Goal: Task Accomplishment & Management: Manage account settings

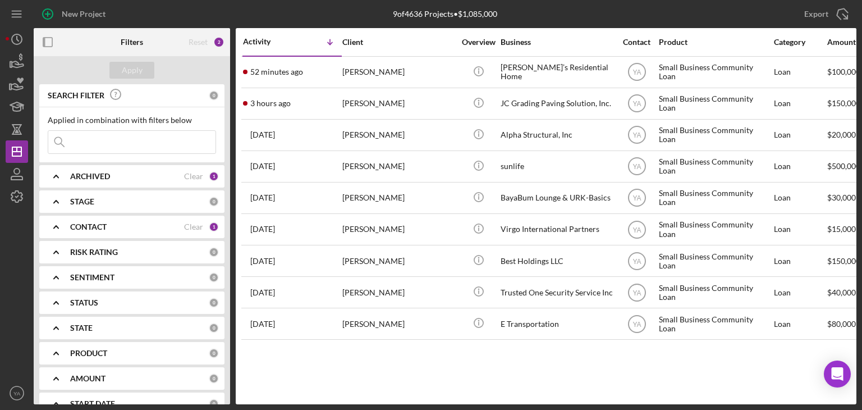
click at [556, 382] on div "Activity Icon/Table Sort Arrow Client Overview Business Contact Product Categor…" at bounding box center [546, 216] width 621 height 376
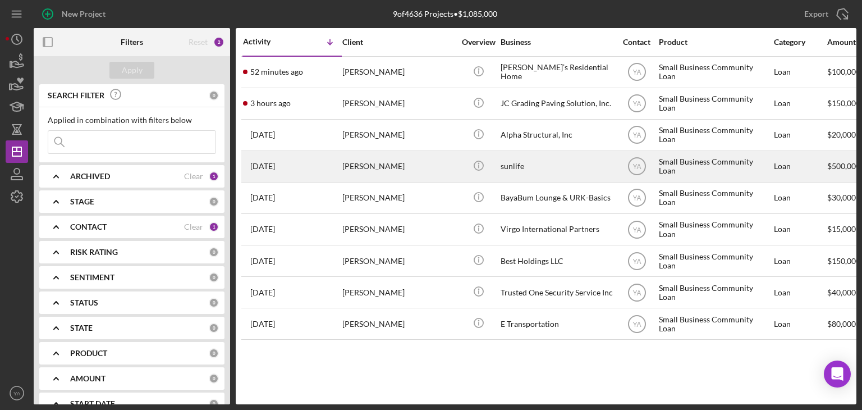
click at [543, 169] on div "sunlife" at bounding box center [557, 167] width 112 height 30
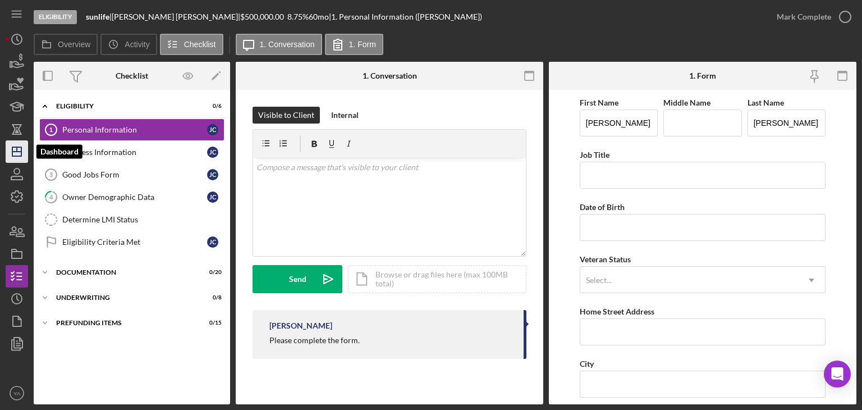
click at [11, 155] on icon "Icon/Dashboard" at bounding box center [17, 152] width 28 height 28
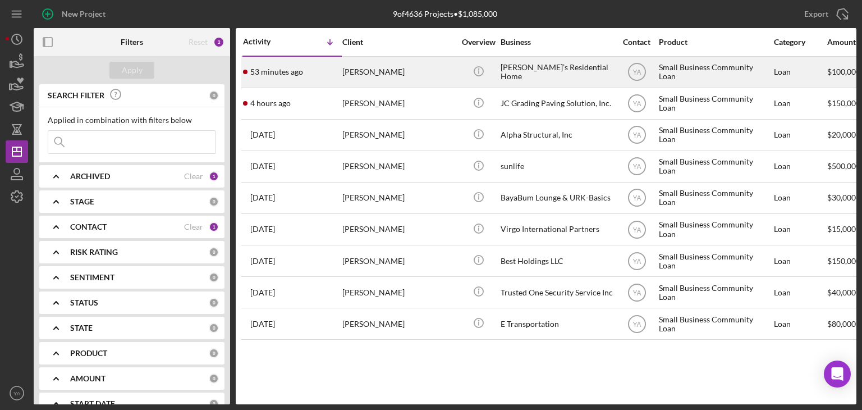
click at [530, 77] on div "[PERSON_NAME]’s Residential Home" at bounding box center [557, 72] width 112 height 30
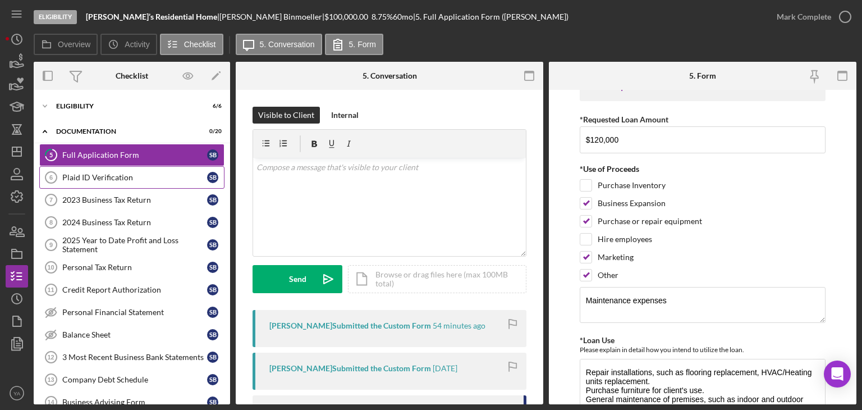
scroll to position [56, 0]
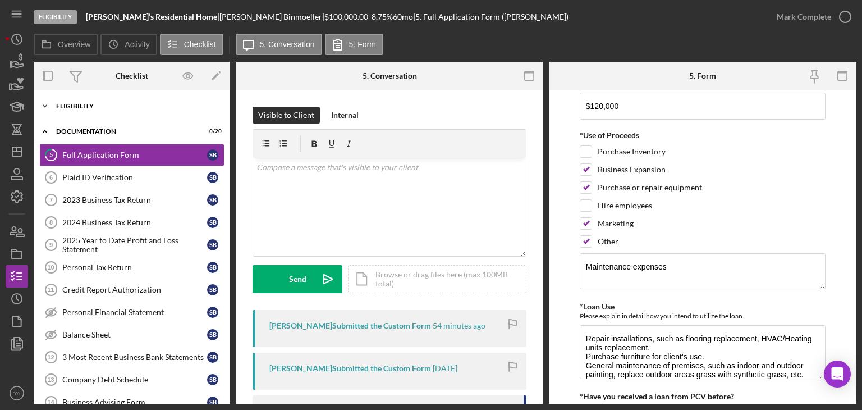
click at [125, 104] on div "Eligibility" at bounding box center [136, 106] width 160 height 7
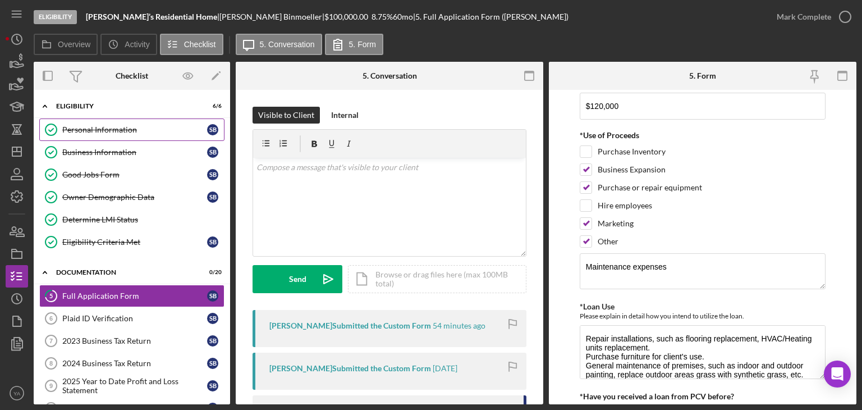
click at [126, 126] on div "Personal Information" at bounding box center [134, 129] width 145 height 9
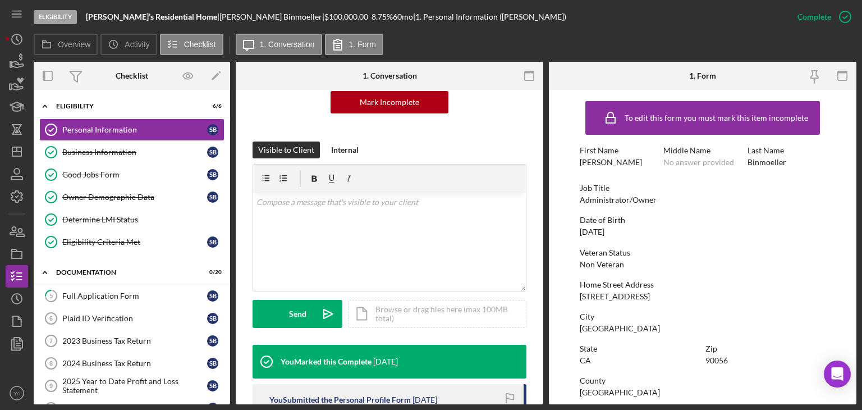
scroll to position [281, 0]
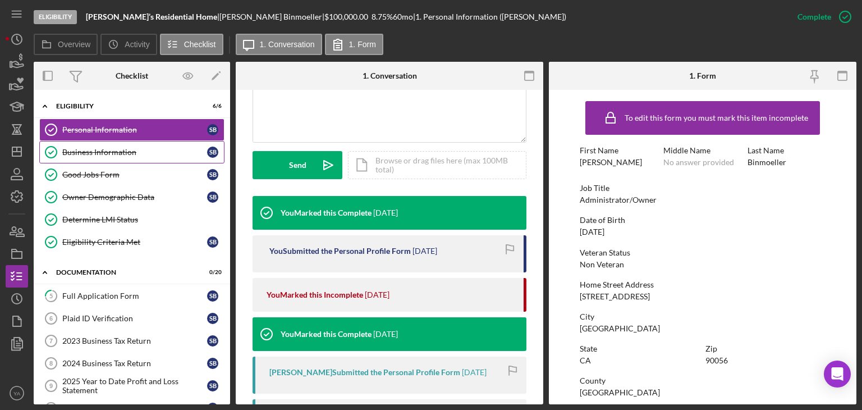
click at [84, 145] on link "Business Information Business Information S B" at bounding box center [131, 152] width 185 height 22
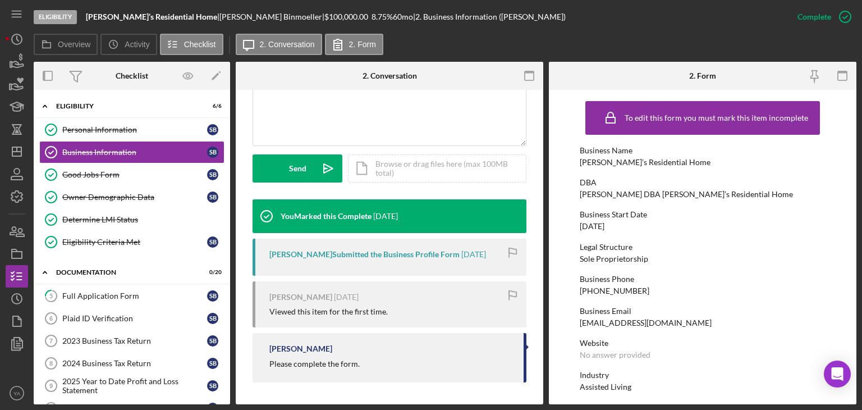
scroll to position [225, 0]
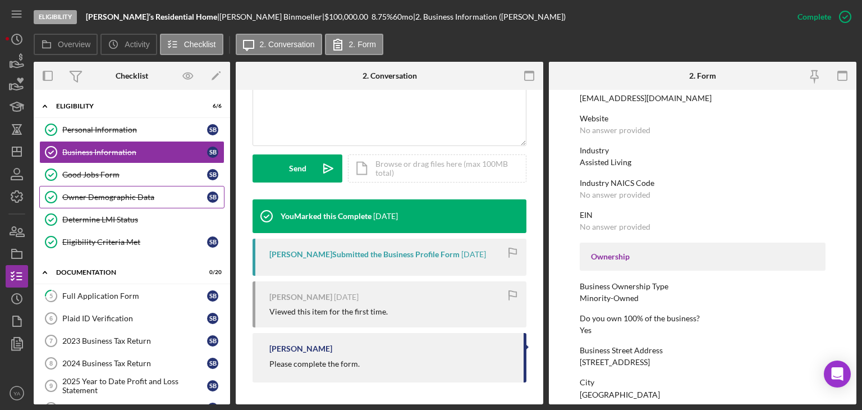
click at [125, 186] on link "Owner Demographic Data Owner Demographic Data S B" at bounding box center [131, 197] width 185 height 22
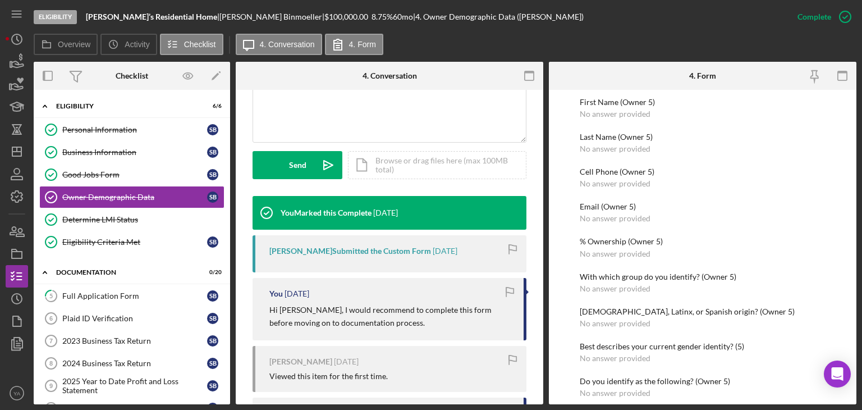
scroll to position [1802, 0]
click at [832, 19] on icon "button" at bounding box center [845, 17] width 28 height 28
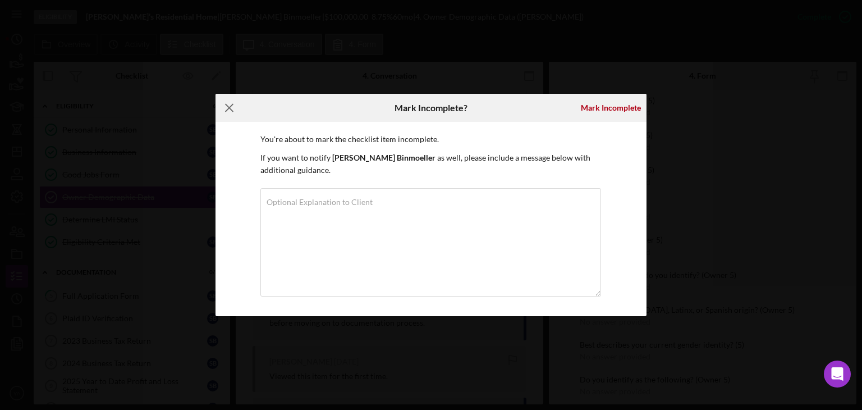
click at [223, 100] on icon "Icon/Menu Close" at bounding box center [230, 108] width 28 height 28
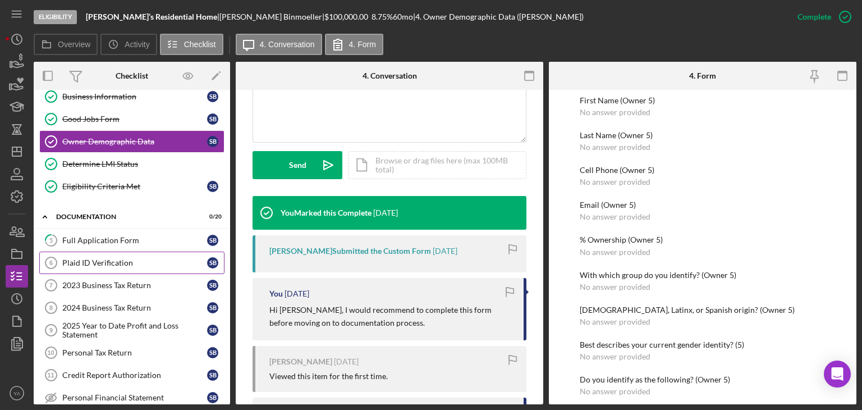
scroll to position [56, 0]
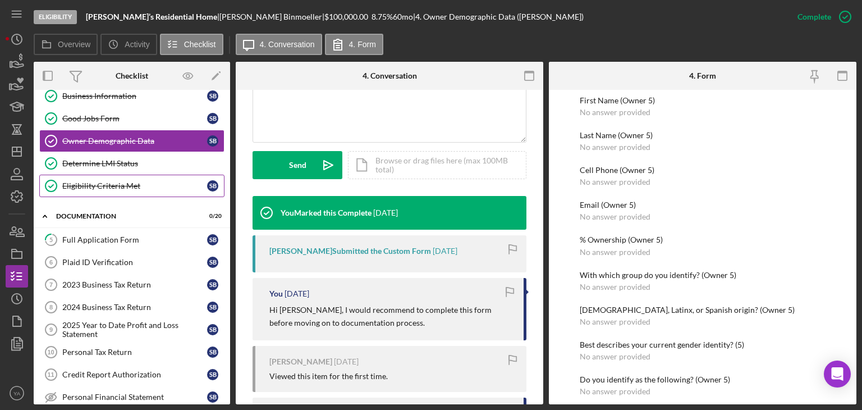
click at [155, 181] on div "Eligibility Criteria Met" at bounding box center [134, 185] width 145 height 9
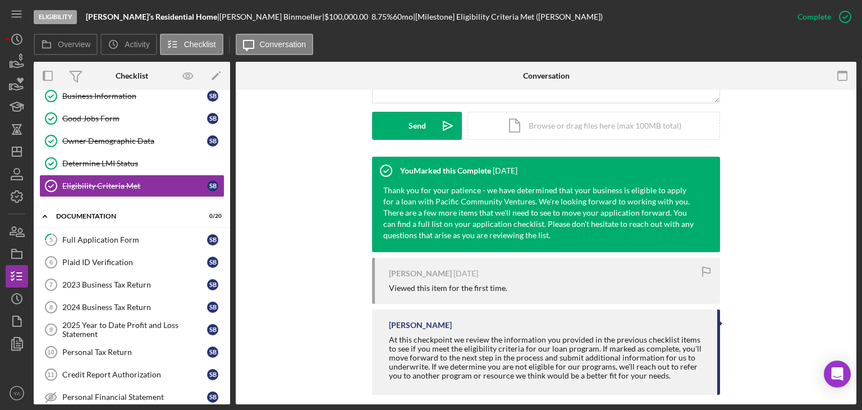
scroll to position [320, 0]
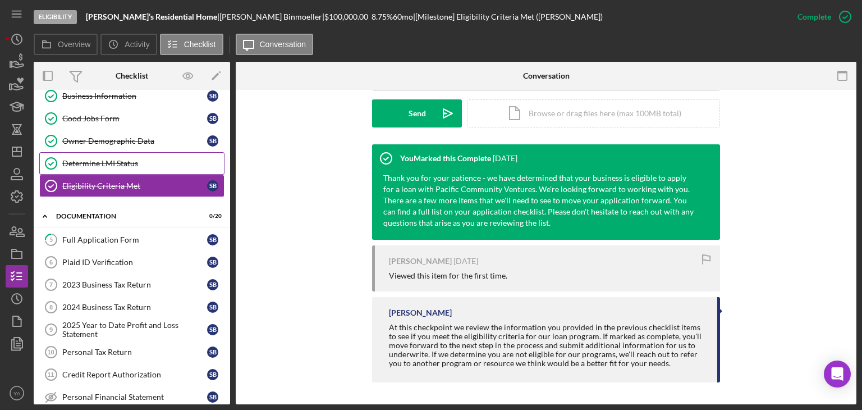
click at [155, 164] on div "Determine LMI Status" at bounding box center [143, 163] width 162 height 9
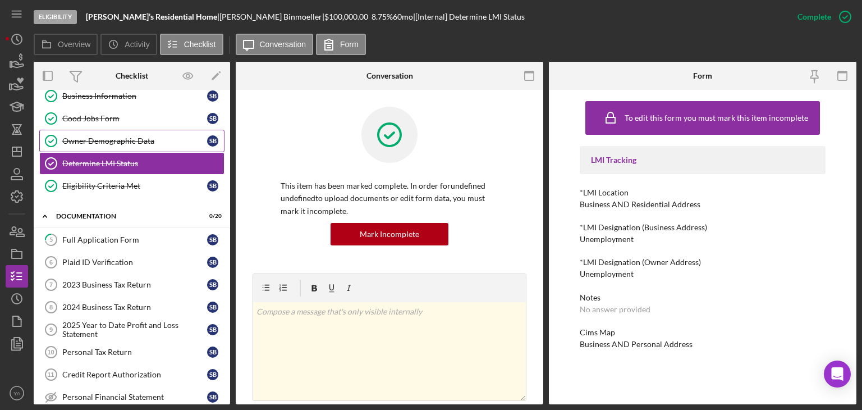
click at [116, 138] on div "Owner Demographic Data" at bounding box center [134, 140] width 145 height 9
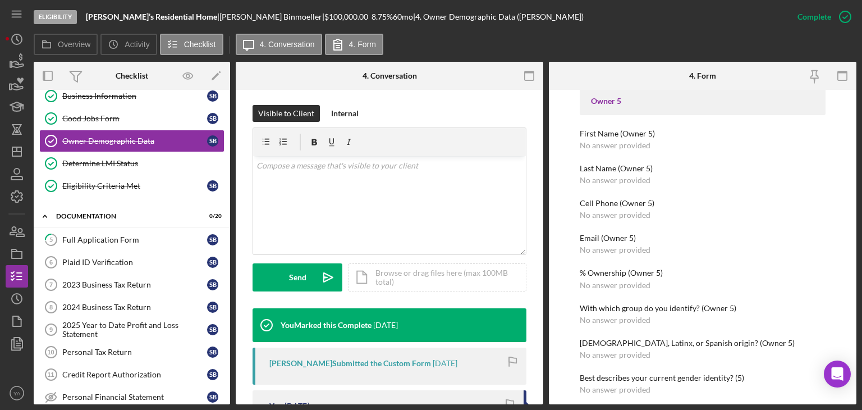
scroll to position [1802, 0]
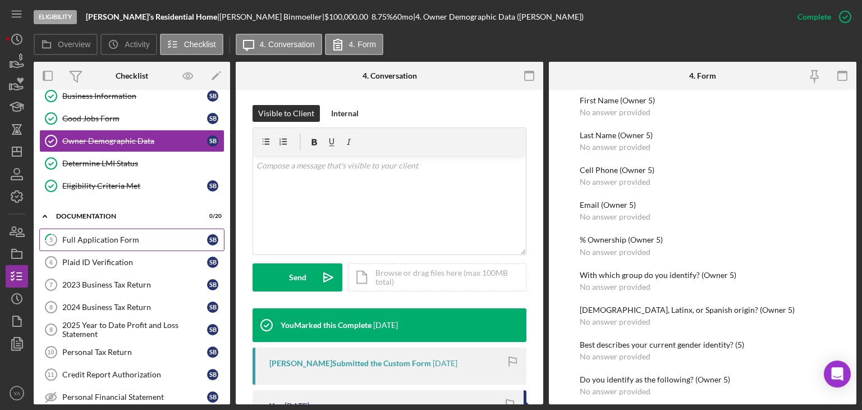
click at [118, 239] on div "Full Application Form" at bounding box center [134, 239] width 145 height 9
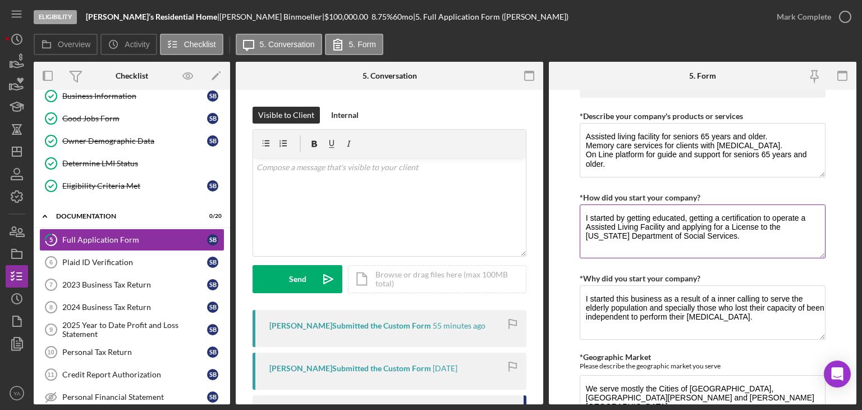
scroll to position [505, 0]
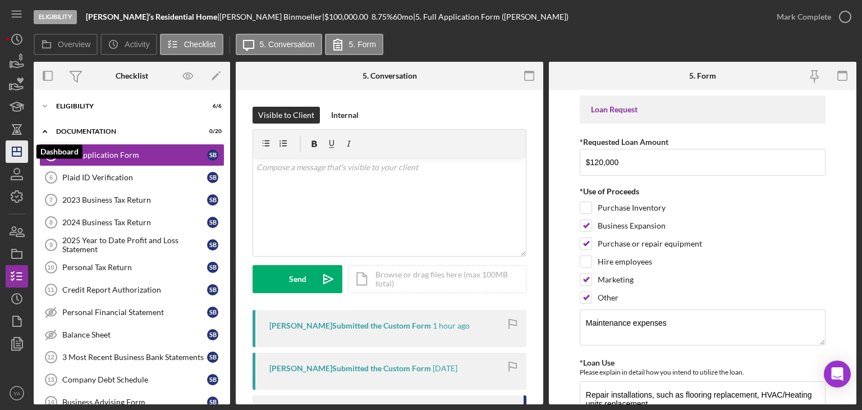
click at [16, 155] on icon "Icon/Dashboard" at bounding box center [17, 152] width 28 height 28
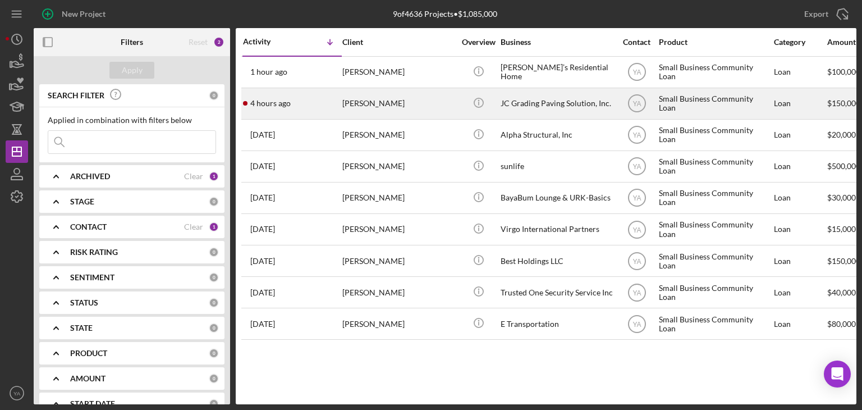
click at [533, 108] on div "JC Grading Paving Solution, Inc." at bounding box center [557, 104] width 112 height 30
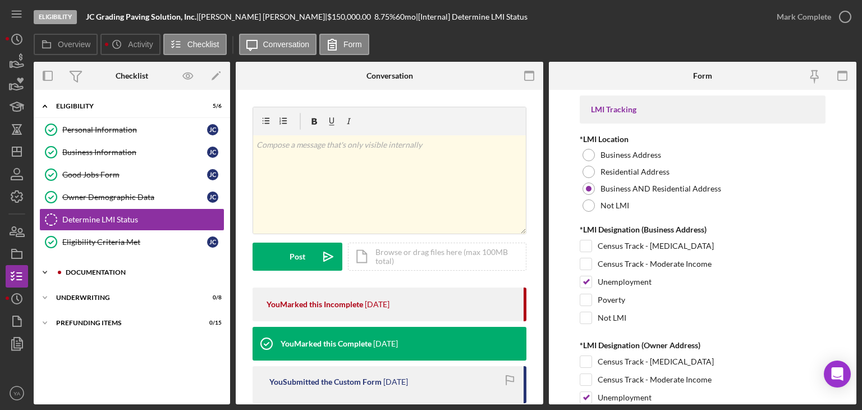
click at [103, 264] on div "Icon/Expander Documentation 17 / 20" at bounding box center [132, 272] width 196 height 22
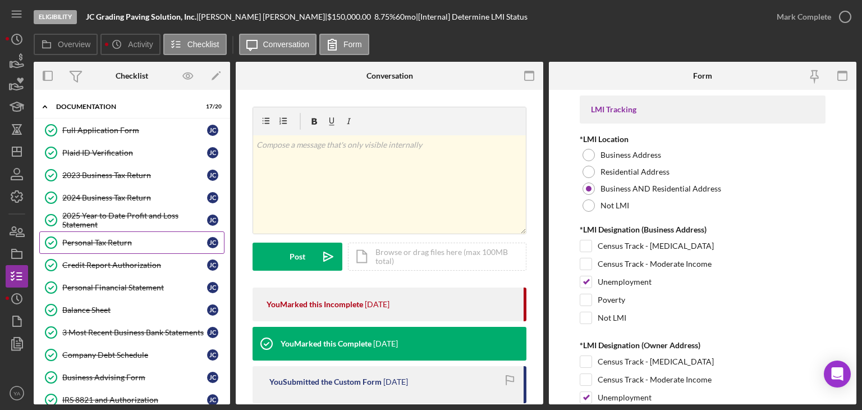
scroll to position [168, 0]
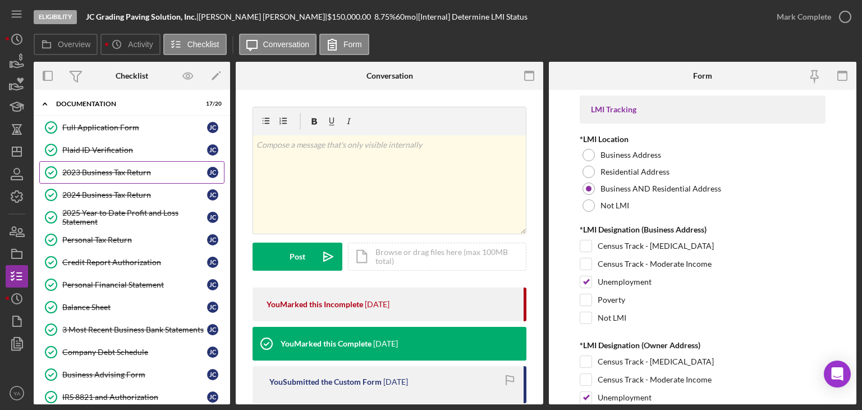
click at [135, 169] on div "2023 Business Tax Return" at bounding box center [134, 172] width 145 height 9
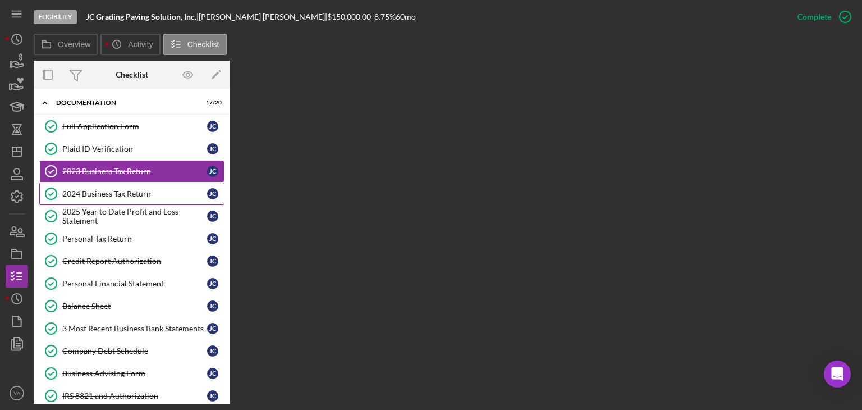
click at [132, 189] on div "2024 Business Tax Return" at bounding box center [134, 193] width 145 height 9
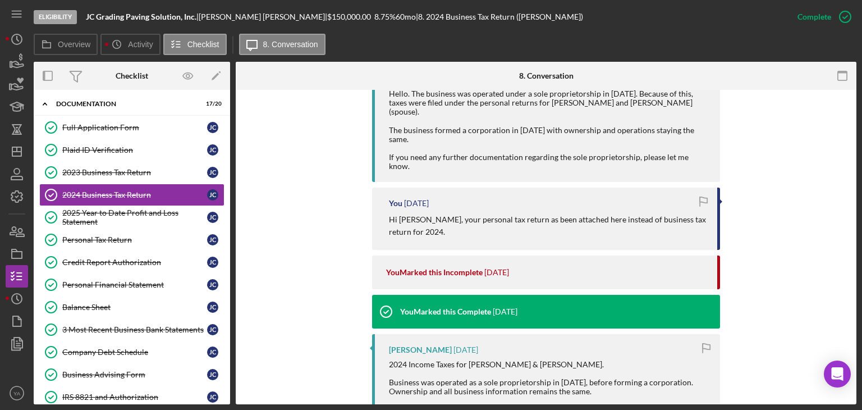
scroll to position [777, 0]
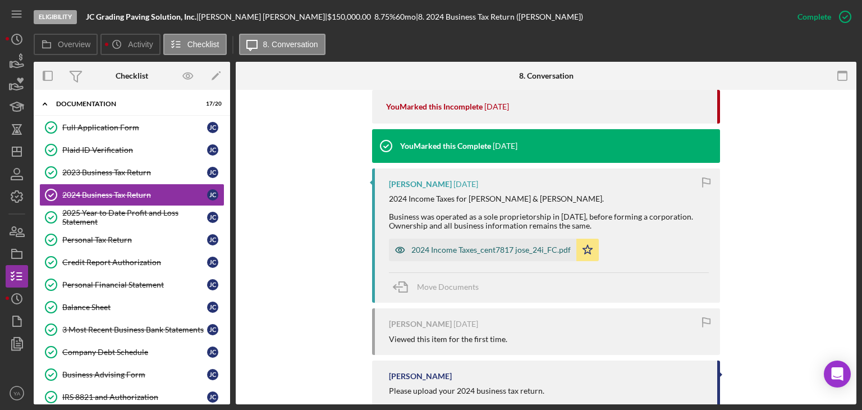
click at [478, 239] on div "2024 Income Taxes_cent7817 jose_24i_FC.pdf" at bounding box center [482, 250] width 187 height 22
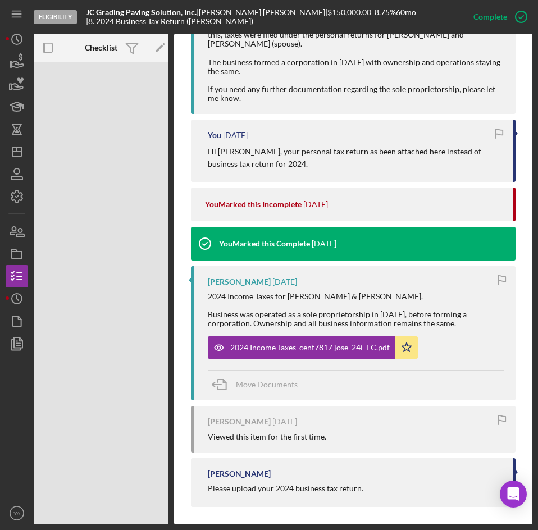
scroll to position [628, 0]
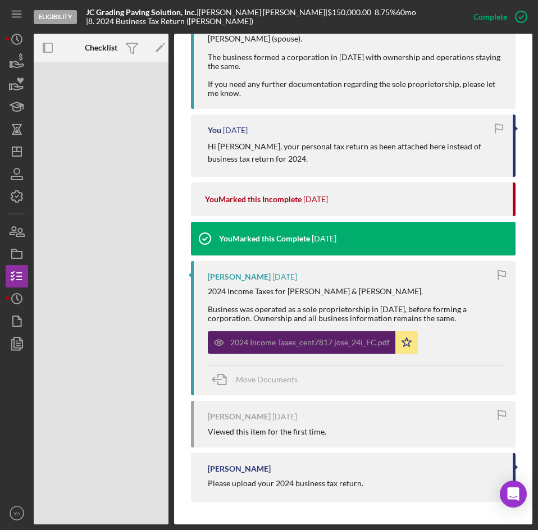
click at [295, 342] on div "2024 Income Taxes_cent7817 jose_24i_FC.pdf" at bounding box center [309, 342] width 159 height 9
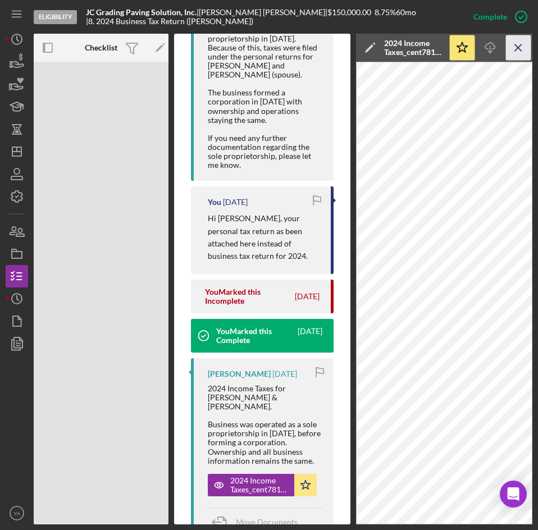
click at [517, 49] on icon "Icon/Menu Close" at bounding box center [518, 47] width 25 height 25
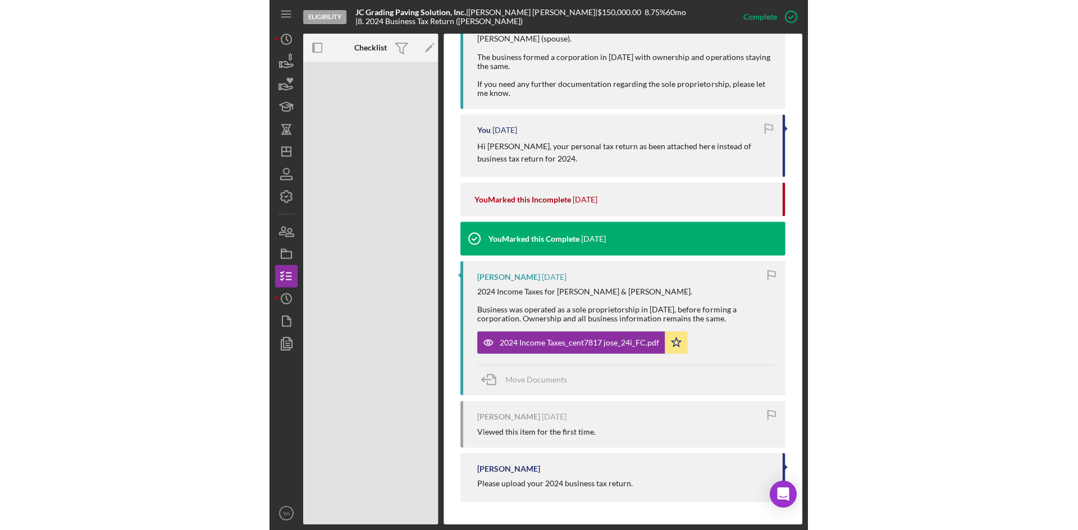
scroll to position [628, 0]
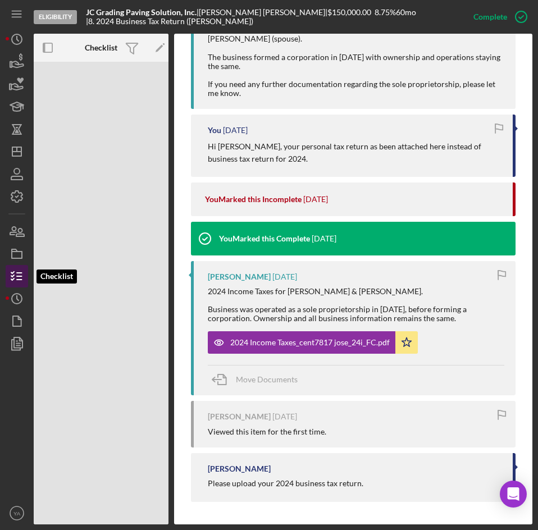
click at [20, 273] on line "button" at bounding box center [19, 273] width 5 height 0
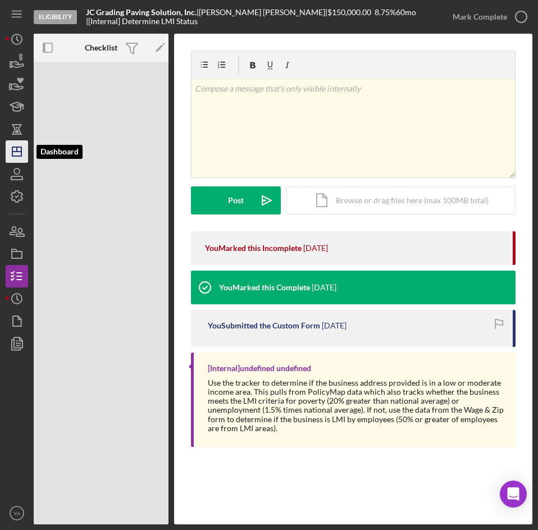
click at [20, 148] on icon "Icon/Dashboard" at bounding box center [17, 152] width 28 height 28
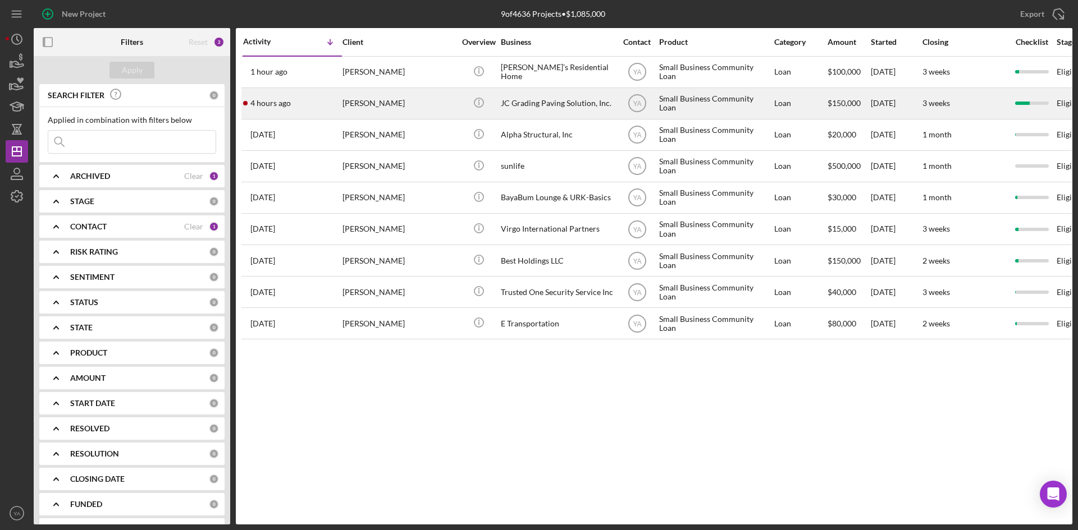
click at [563, 102] on div "JC Grading Paving Solution, Inc." at bounding box center [557, 104] width 112 height 30
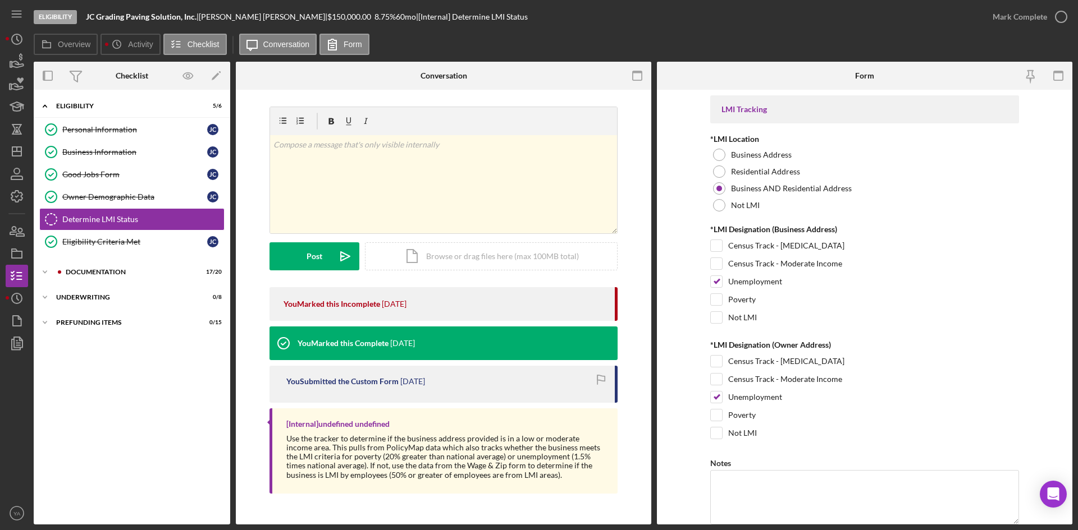
click at [85, 261] on div "Icon/Expander Eligibility 5 / 6 Personal Information Personal Information J C B…" at bounding box center [132, 307] width 196 height 424
click at [87, 264] on div "Icon/Expander Documentation 17 / 20" at bounding box center [132, 272] width 196 height 22
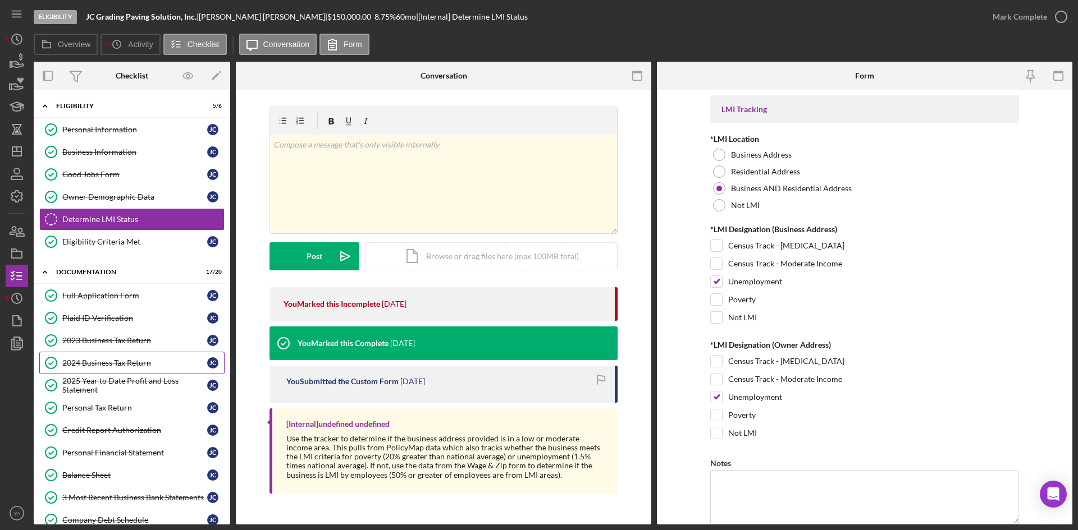
scroll to position [225, 0]
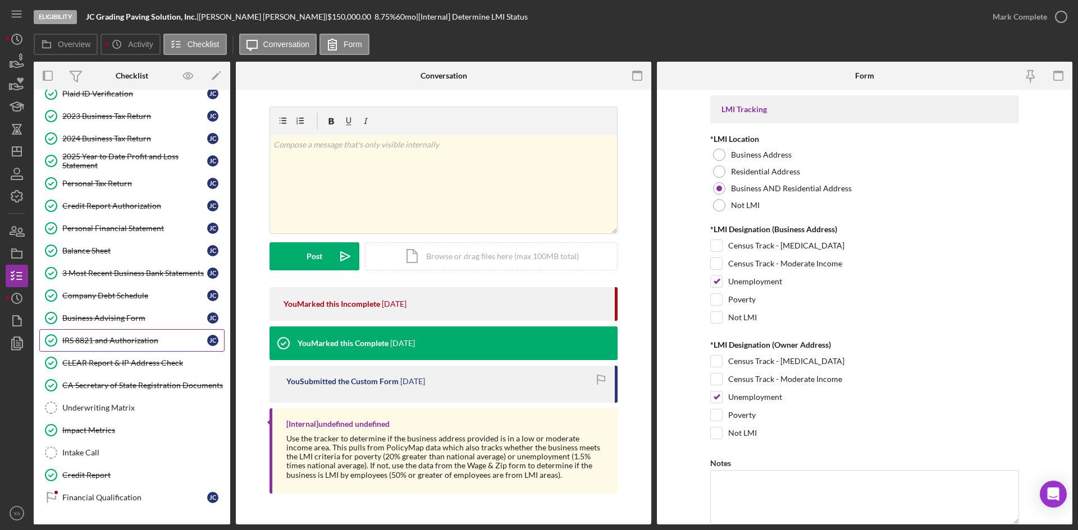
click at [106, 337] on div "IRS 8821 and Authorization" at bounding box center [134, 340] width 145 height 9
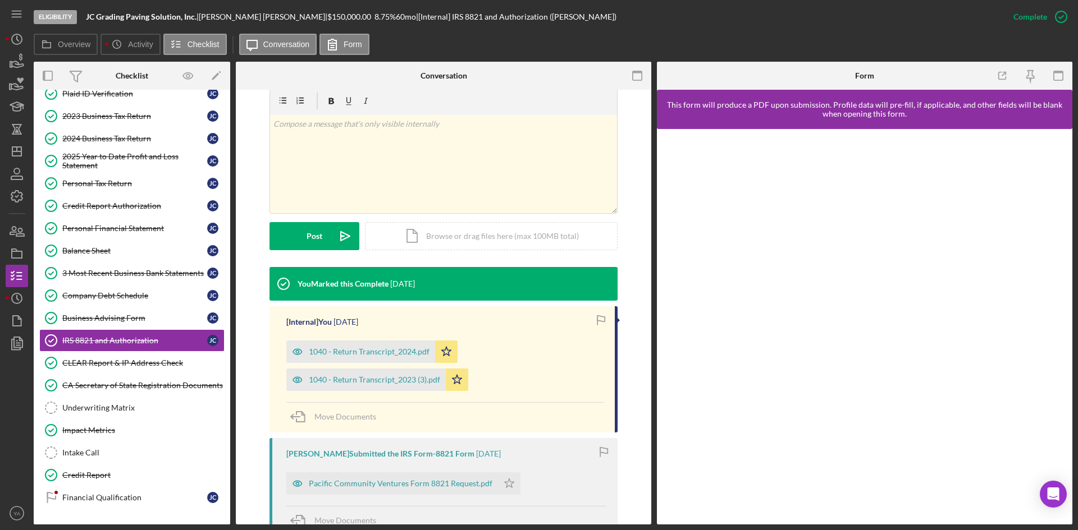
scroll to position [281, 0]
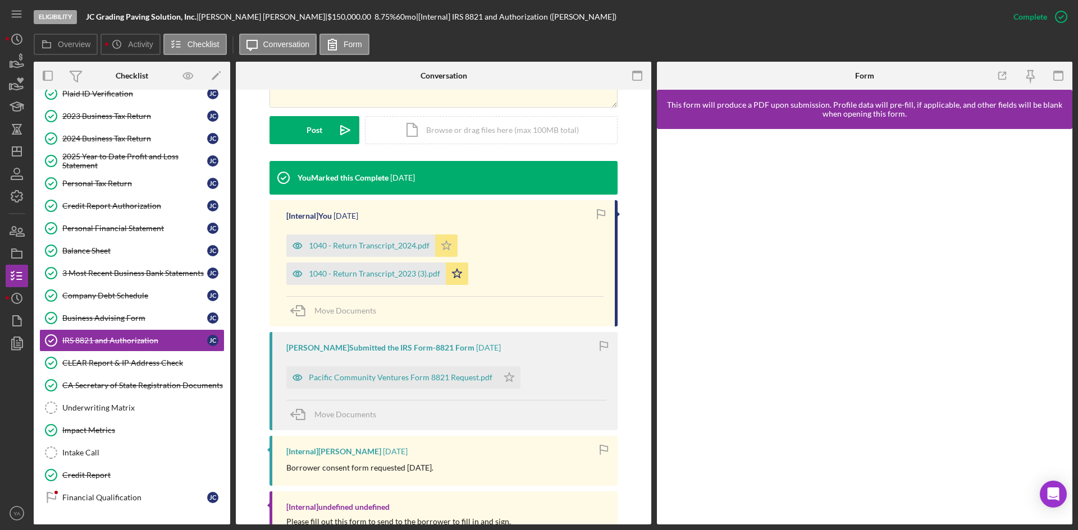
click at [438, 240] on icon "Icon/Star" at bounding box center [446, 246] width 22 height 22
click at [452, 269] on icon "Icon/Star" at bounding box center [457, 274] width 22 height 22
click at [438, 238] on icon "Icon/Star" at bounding box center [446, 246] width 22 height 22
click at [454, 271] on polygon "button" at bounding box center [457, 273] width 10 height 9
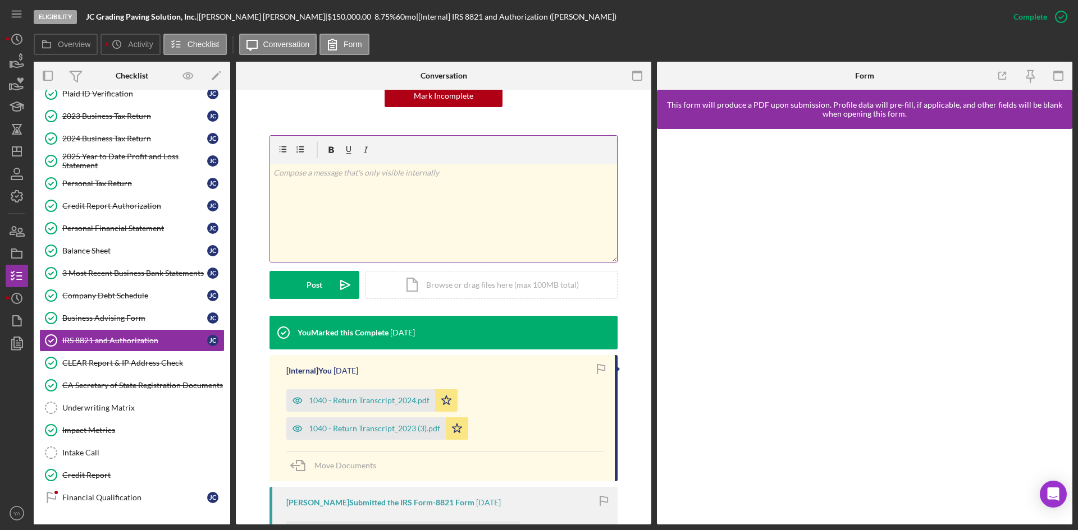
scroll to position [112, 0]
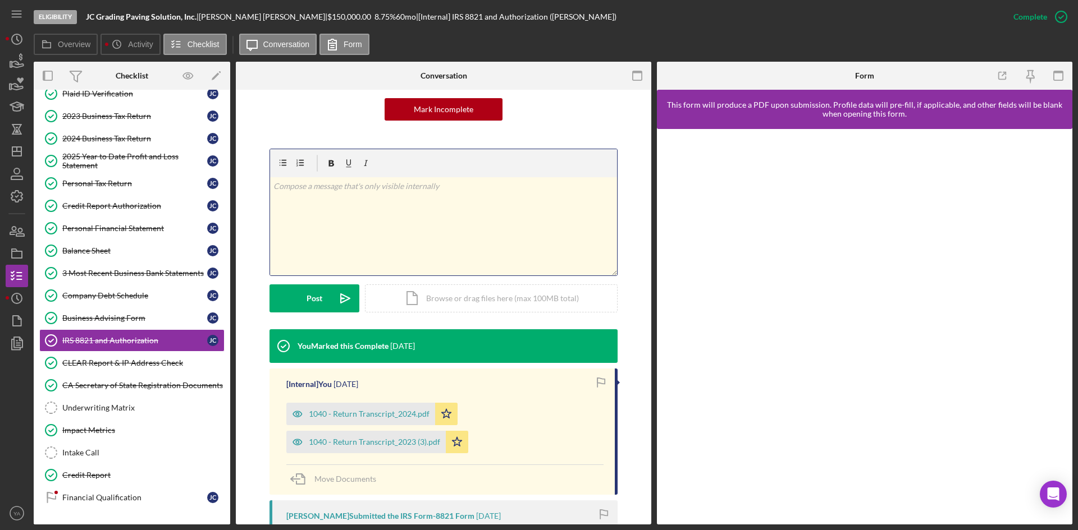
click at [395, 230] on div "v Color teal Color pink Remove color Add row above Add row below Add column bef…" at bounding box center [443, 226] width 347 height 98
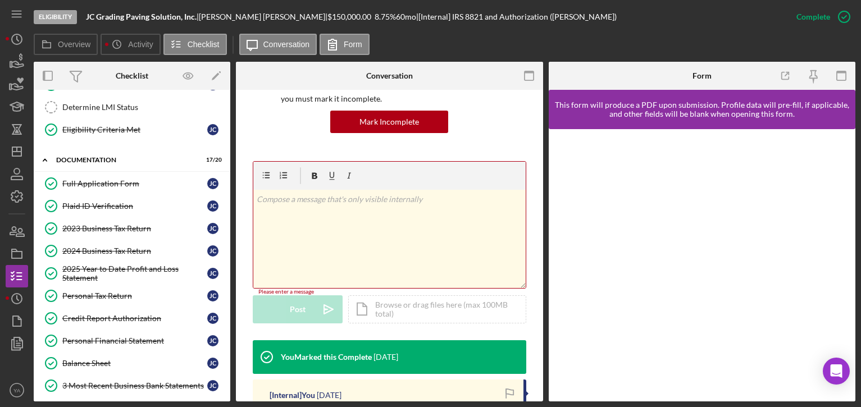
scroll to position [125, 0]
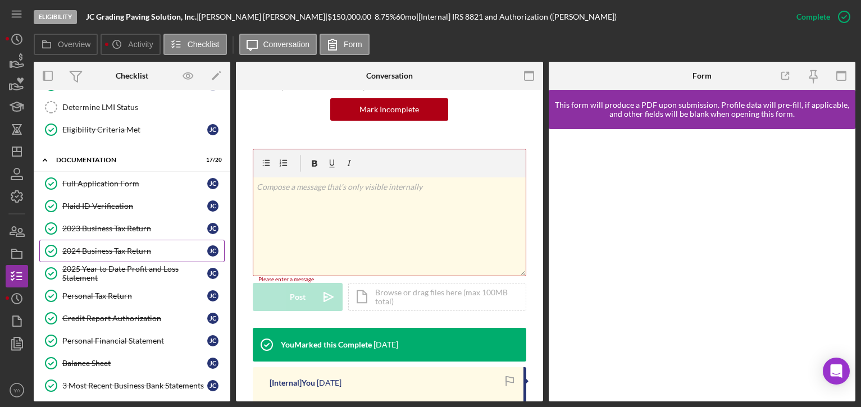
click at [103, 242] on link "2024 Business Tax Return 2024 Business Tax Return J C" at bounding box center [131, 251] width 185 height 22
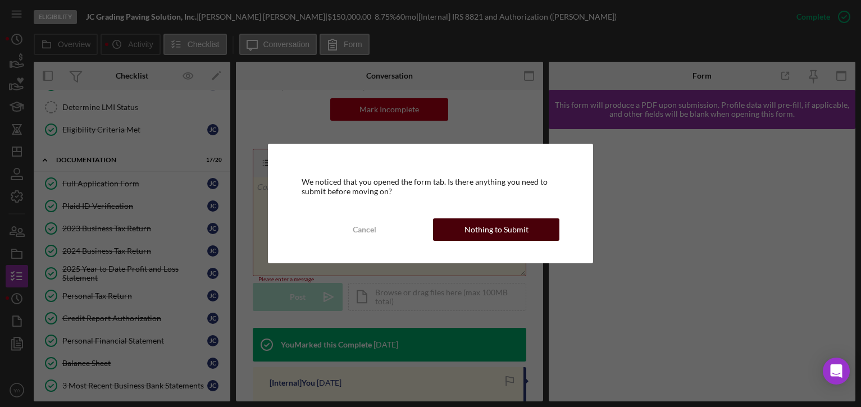
click at [492, 234] on div "Nothing to Submit" at bounding box center [496, 229] width 64 height 22
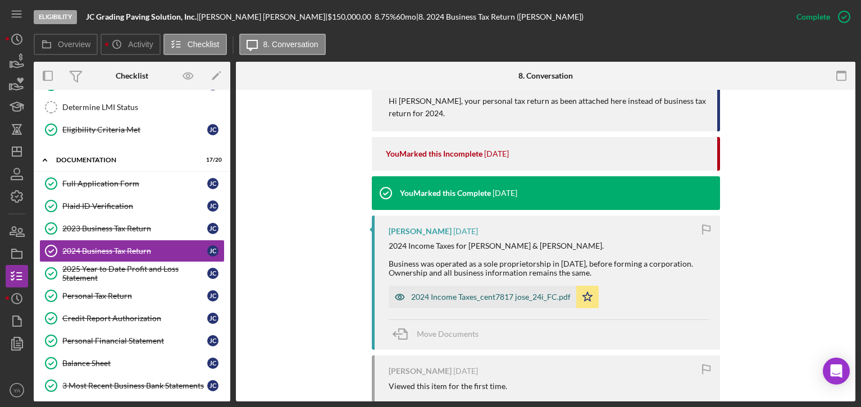
click at [464, 286] on div "2024 Income Taxes_cent7817 jose_24i_FC.pdf" at bounding box center [481, 297] width 187 height 22
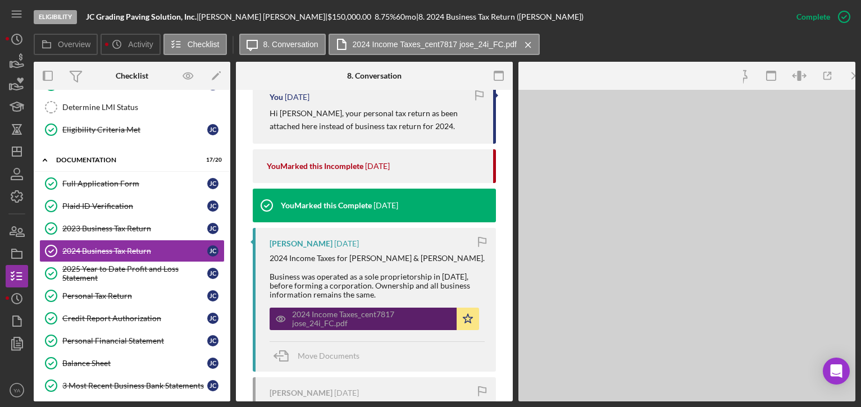
scroll to position [769, 0]
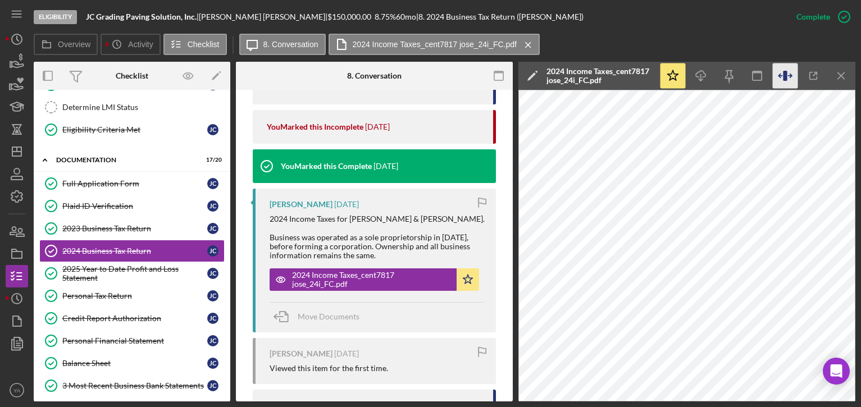
click at [789, 74] on icon "button" at bounding box center [784, 75] width 25 height 25
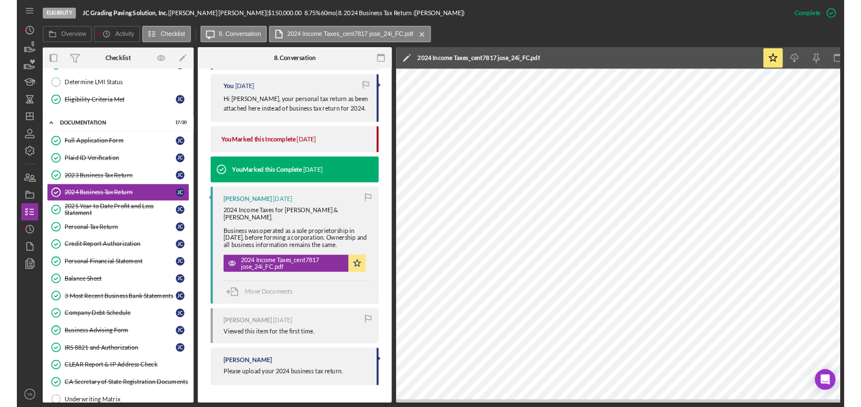
scroll to position [726, 0]
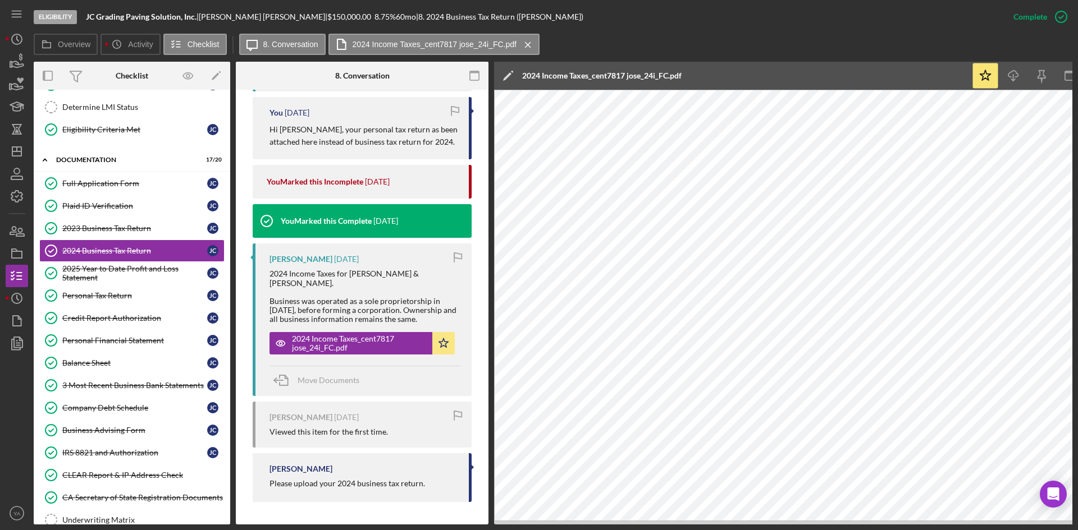
click at [862, 78] on div "Icon/Edit 2024 Income Taxes_cent7817 jose_24i_FC.pdf" at bounding box center [732, 76] width 477 height 28
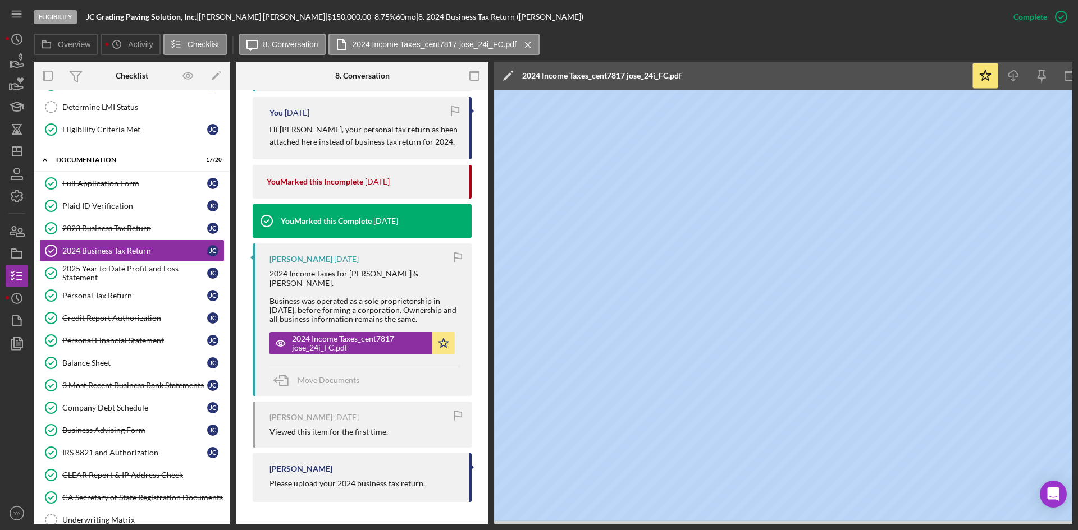
click at [862, 78] on div "Icon/Edit 2024 Income Taxes_cent7817 jose_24i_FC.pdf" at bounding box center [732, 76] width 477 height 28
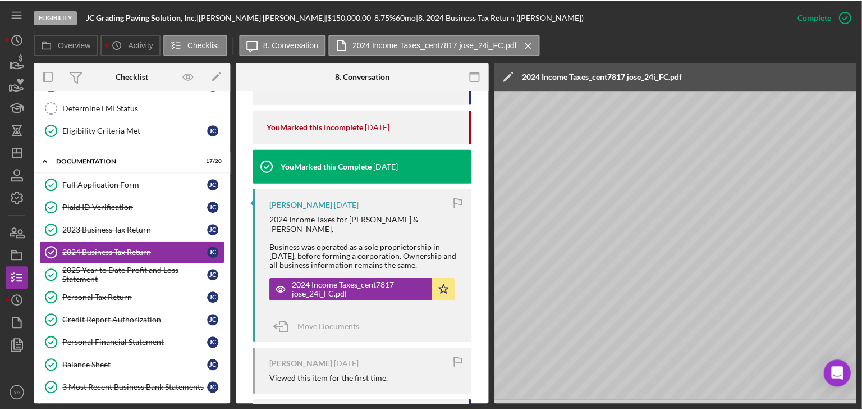
scroll to position [779, 0]
